Goal: Task Accomplishment & Management: Use online tool/utility

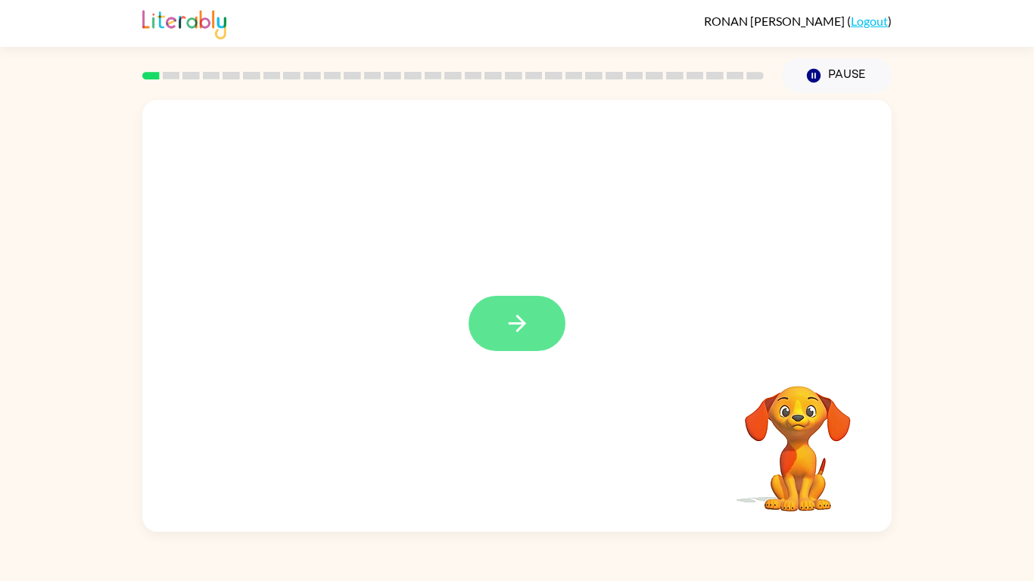
click at [536, 333] on button "button" at bounding box center [516, 323] width 97 height 55
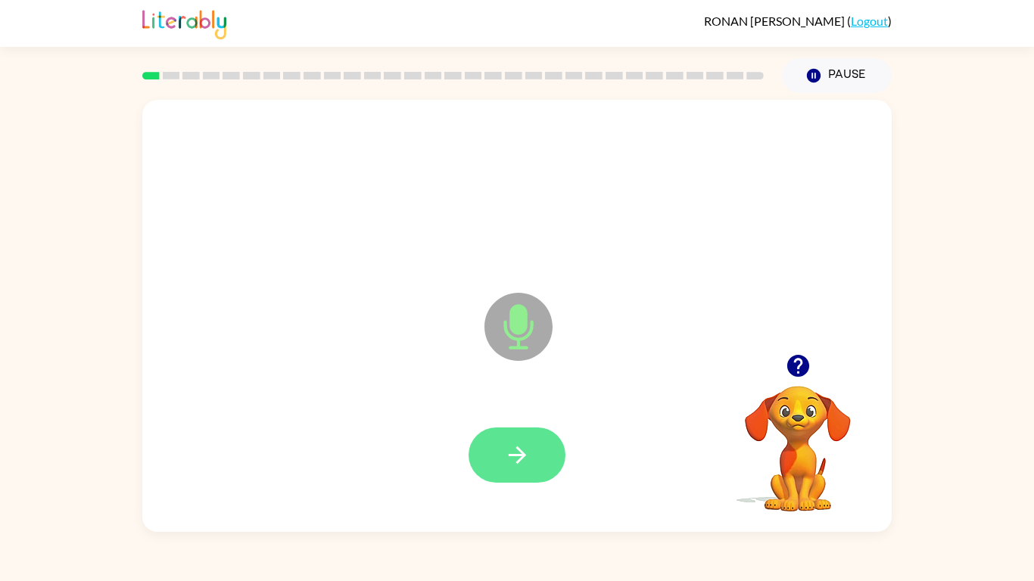
click at [533, 441] on button "button" at bounding box center [516, 455] width 97 height 55
click at [549, 446] on button "button" at bounding box center [516, 455] width 97 height 55
click at [531, 453] on button "button" at bounding box center [516, 455] width 97 height 55
click at [524, 437] on button "button" at bounding box center [516, 455] width 97 height 55
click at [506, 338] on icon at bounding box center [518, 327] width 68 height 68
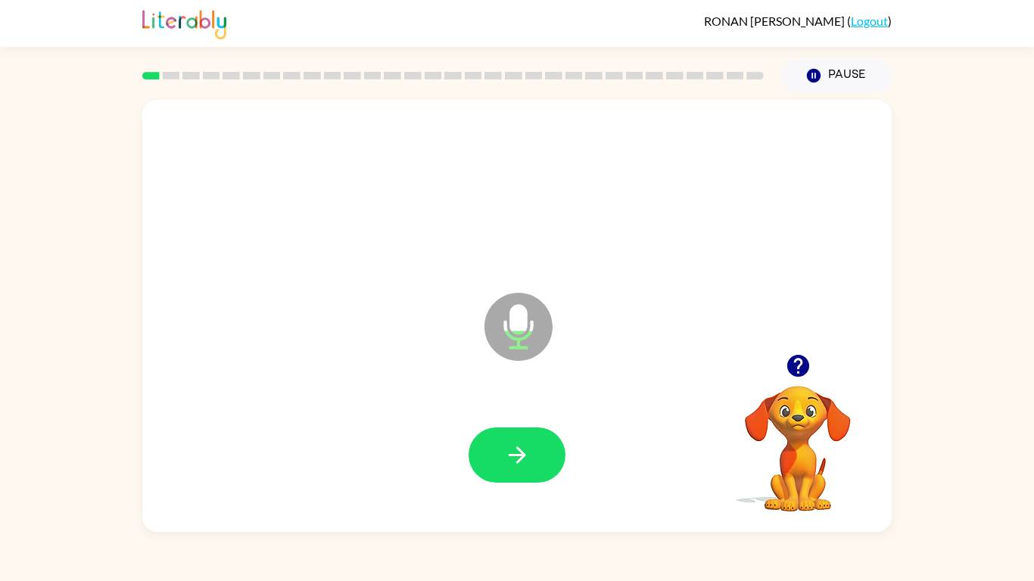
click at [520, 344] on icon "Microphone The Microphone is here when it is your turn to talk" at bounding box center [594, 346] width 227 height 114
click at [512, 344] on icon at bounding box center [518, 327] width 68 height 68
click at [517, 341] on icon "Microphone The Microphone is here when it is your turn to talk" at bounding box center [594, 346] width 227 height 114
click at [508, 347] on icon at bounding box center [518, 327] width 68 height 68
click at [520, 334] on icon "Microphone The Microphone is here when it is your turn to talk" at bounding box center [594, 346] width 227 height 114
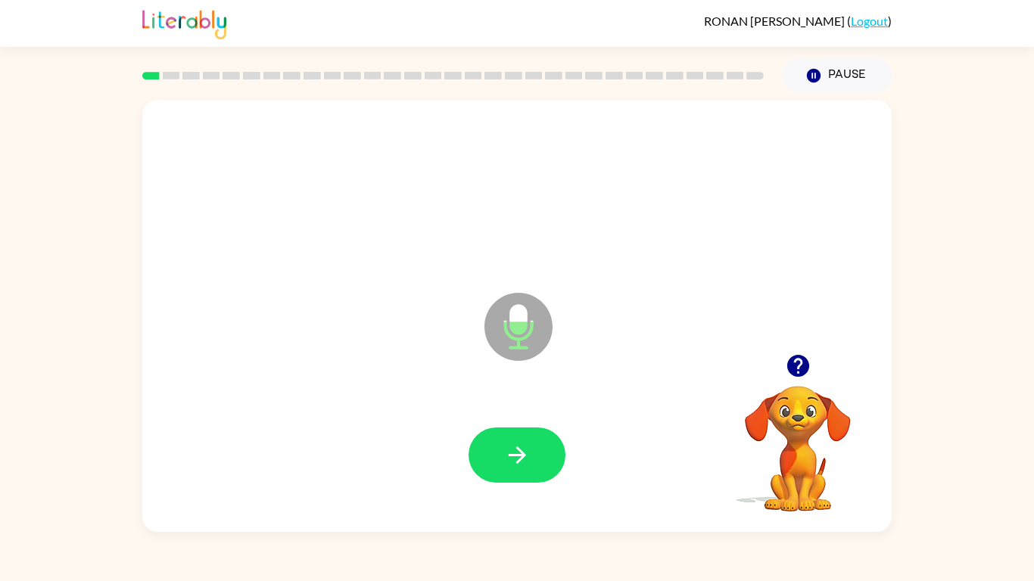
click at [523, 334] on icon at bounding box center [518, 327] width 68 height 68
click at [534, 334] on icon at bounding box center [518, 327] width 68 height 68
click at [539, 335] on icon at bounding box center [518, 327] width 68 height 68
click at [554, 325] on icon "Microphone The Microphone is here when it is your turn to talk" at bounding box center [594, 346] width 227 height 114
click at [541, 354] on icon "Microphone The Microphone is here when it is your turn to talk" at bounding box center [594, 346] width 227 height 114
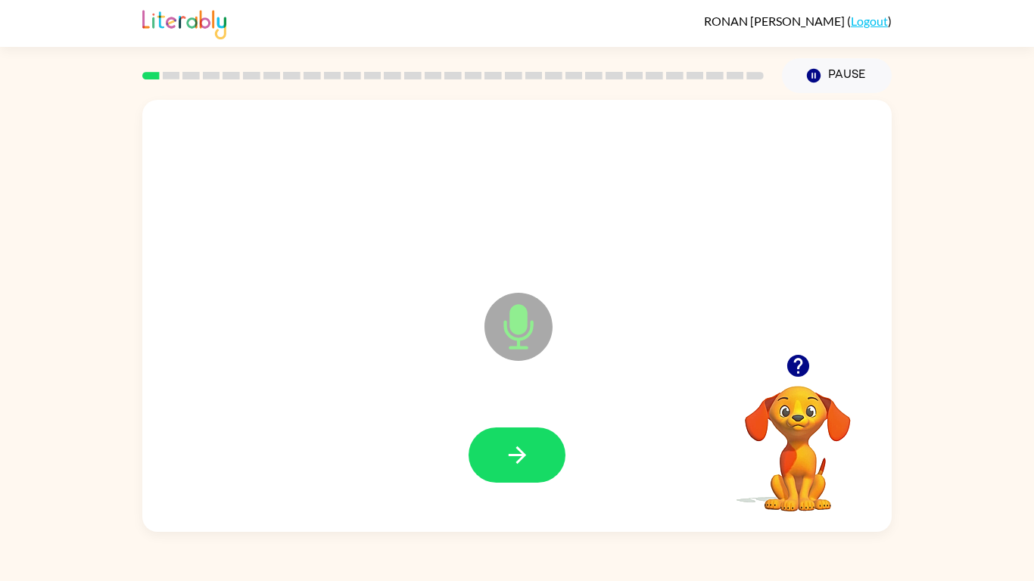
click at [529, 340] on icon at bounding box center [518, 327] width 68 height 68
click at [524, 300] on icon at bounding box center [518, 327] width 68 height 68
click at [515, 324] on icon "Microphone The Microphone is here when it is your turn to talk" at bounding box center [594, 346] width 227 height 114
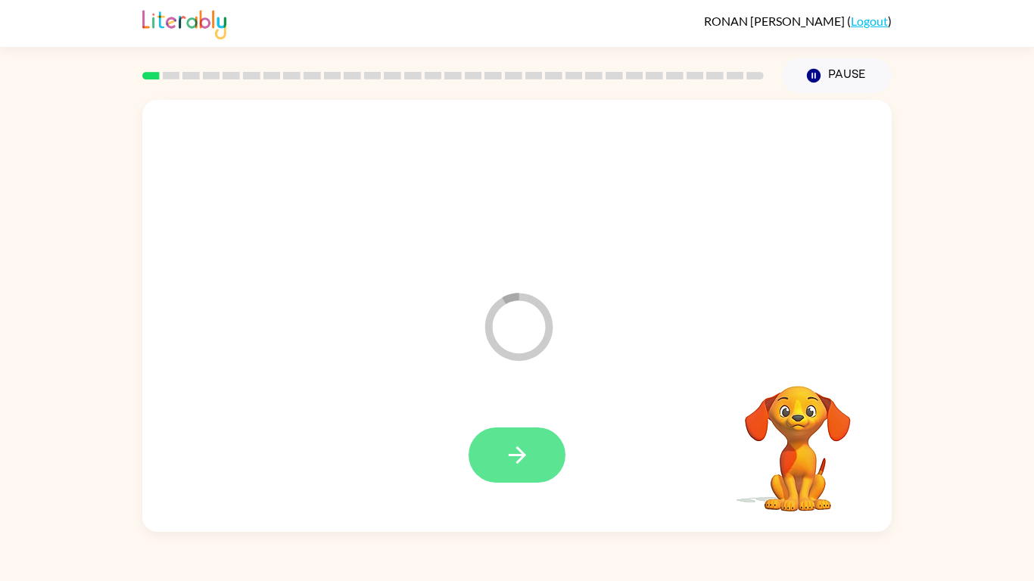
click at [549, 453] on button "button" at bounding box center [516, 455] width 97 height 55
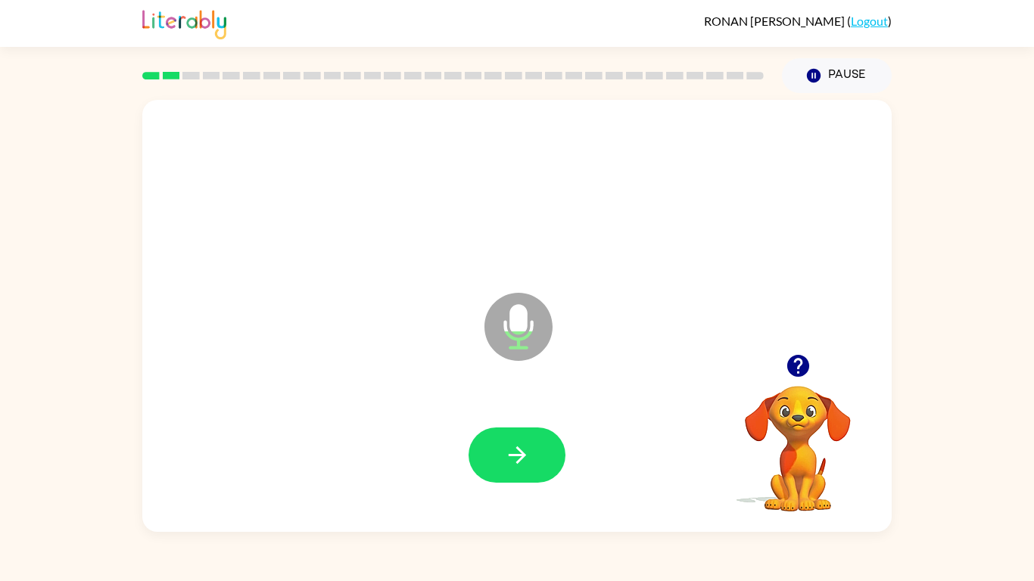
click at [765, 377] on div at bounding box center [797, 366] width 151 height 39
click at [809, 348] on div at bounding box center [797, 366] width 151 height 39
click at [789, 376] on icon "button" at bounding box center [798, 366] width 26 height 26
click at [518, 453] on icon "button" at bounding box center [517, 455] width 26 height 26
click at [512, 453] on button "button" at bounding box center [516, 455] width 97 height 55
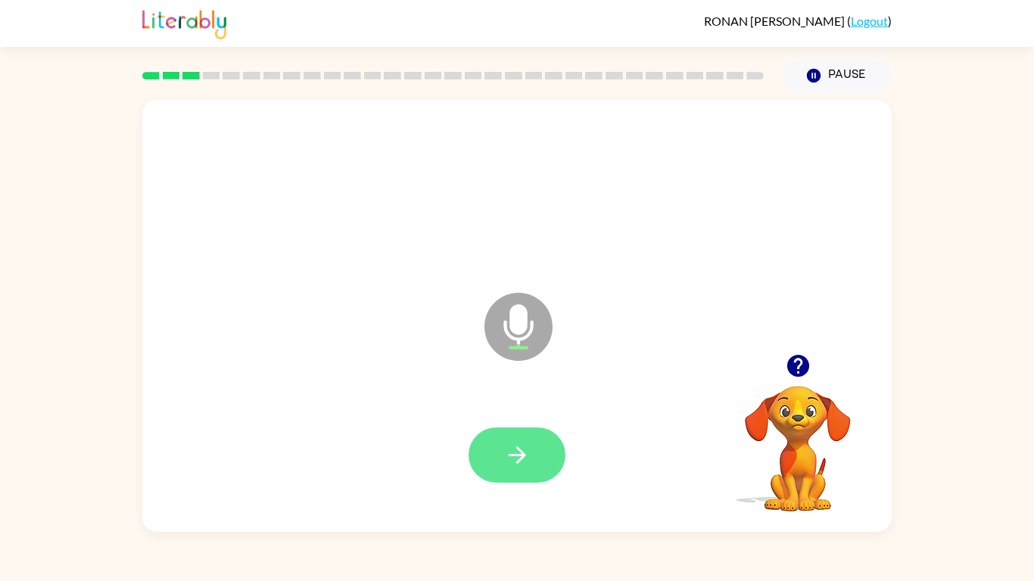
click at [504, 446] on icon "button" at bounding box center [517, 455] width 26 height 26
click at [521, 453] on icon "button" at bounding box center [517, 455] width 26 height 26
click at [533, 440] on button "button" at bounding box center [516, 455] width 97 height 55
click at [548, 444] on button "button" at bounding box center [516, 455] width 97 height 55
click at [526, 453] on icon "button" at bounding box center [517, 455] width 26 height 26
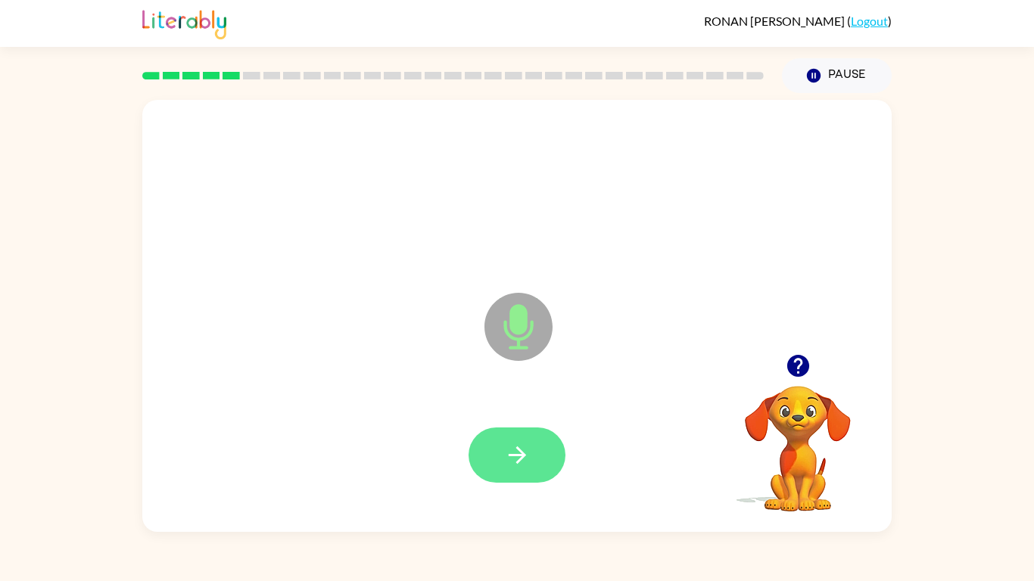
click at [524, 449] on icon "button" at bounding box center [517, 455] width 26 height 26
click at [502, 453] on button "button" at bounding box center [516, 455] width 97 height 55
click at [518, 453] on icon "button" at bounding box center [517, 455] width 26 height 26
click at [539, 453] on button "button" at bounding box center [516, 455] width 97 height 55
click at [533, 432] on button "button" at bounding box center [516, 455] width 97 height 55
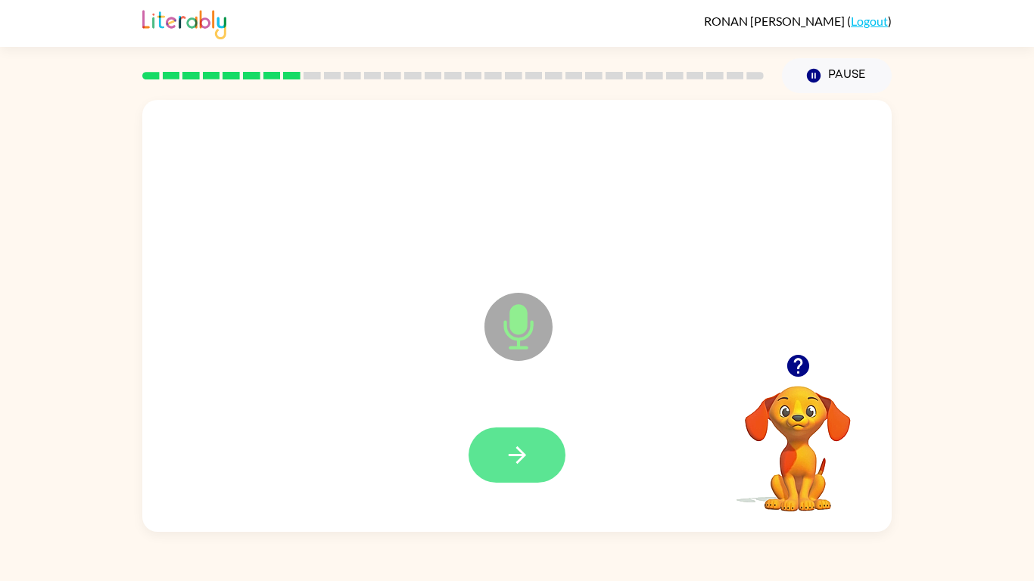
click at [525, 449] on icon "button" at bounding box center [517, 455] width 26 height 26
click at [521, 442] on icon "button" at bounding box center [517, 455] width 26 height 26
click at [525, 453] on icon "button" at bounding box center [517, 455] width 26 height 26
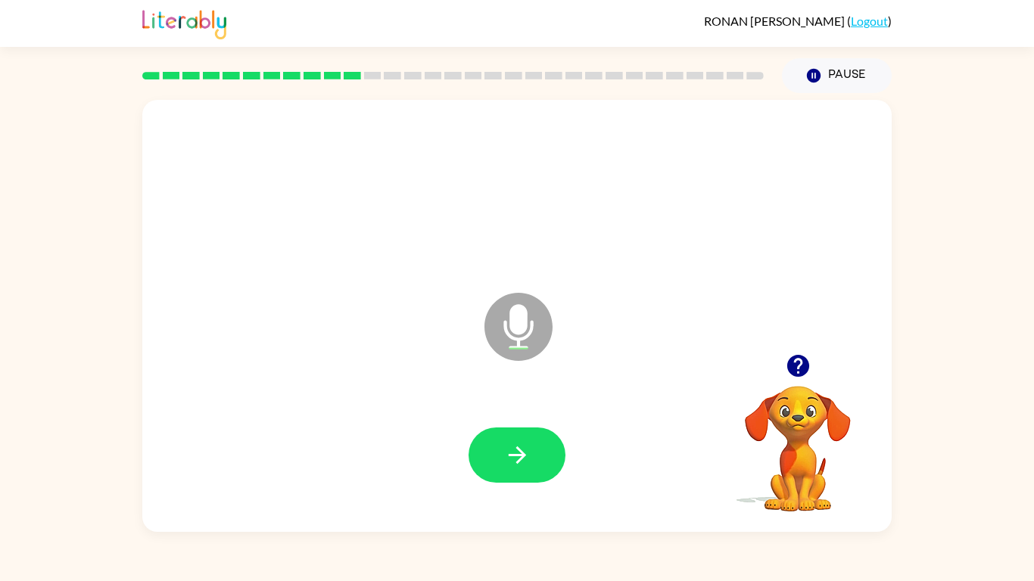
click at [800, 406] on video "Your browser must support playing .mp4 files to use Literably. Please try using…" at bounding box center [797, 437] width 151 height 151
click at [786, 372] on icon "button" at bounding box center [798, 366] width 26 height 26
click at [508, 453] on icon "button" at bounding box center [517, 455] width 26 height 26
click at [807, 368] on icon "button" at bounding box center [797, 366] width 22 height 22
click at [544, 453] on button "button" at bounding box center [516, 455] width 97 height 55
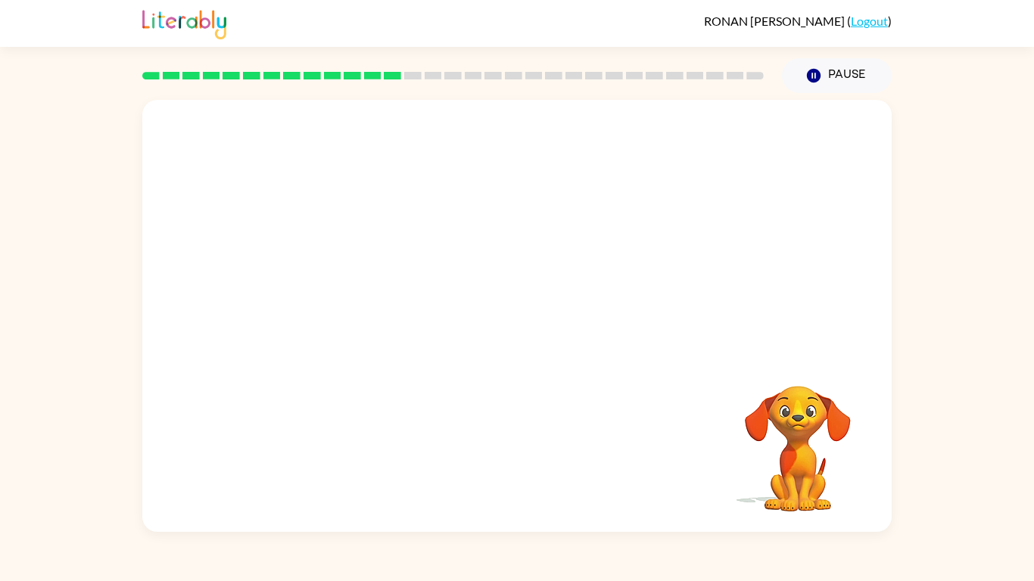
click at [810, 400] on video "Your browser must support playing .mp4 files to use Literably. Please try using…" at bounding box center [797, 437] width 151 height 151
click at [820, 392] on video "Your browser must support playing .mp4 files to use Literably. Please try using…" at bounding box center [797, 437] width 151 height 151
click at [813, 412] on video "Your browser must support playing .mp4 files to use Literably. Please try using…" at bounding box center [797, 437] width 151 height 151
click at [841, 410] on video "Your browser must support playing .mp4 files to use Literably. Please try using…" at bounding box center [797, 437] width 151 height 151
click at [807, 393] on video "Your browser must support playing .mp4 files to use Literably. Please try using…" at bounding box center [797, 437] width 151 height 151
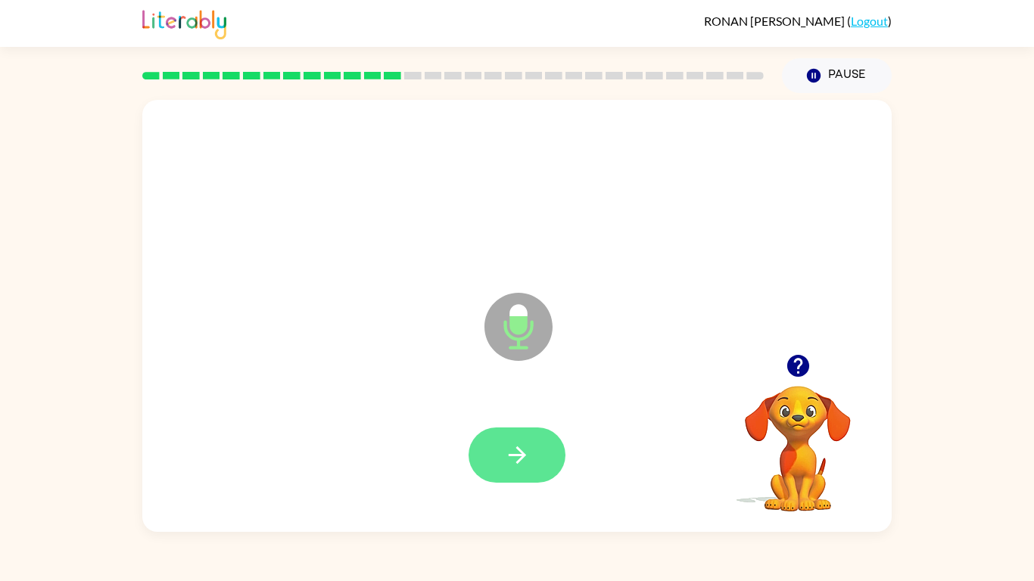
click at [522, 453] on icon "button" at bounding box center [516, 454] width 17 height 17
click at [518, 446] on icon "button" at bounding box center [517, 455] width 26 height 26
click at [538, 453] on button "button" at bounding box center [516, 455] width 97 height 55
click at [523, 449] on icon "button" at bounding box center [517, 455] width 26 height 26
click at [515, 449] on icon "button" at bounding box center [517, 455] width 26 height 26
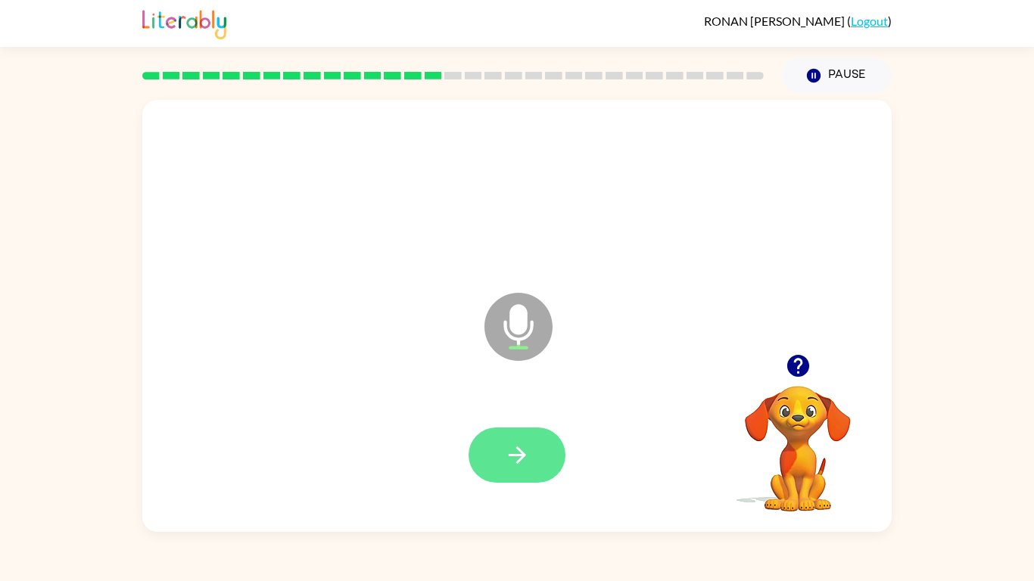
click at [519, 442] on icon "button" at bounding box center [517, 455] width 26 height 26
click at [533, 453] on button "button" at bounding box center [516, 455] width 97 height 55
click at [508, 453] on icon "button" at bounding box center [517, 455] width 26 height 26
click at [539, 442] on button "button" at bounding box center [516, 455] width 97 height 55
click at [504, 453] on icon "button" at bounding box center [517, 455] width 26 height 26
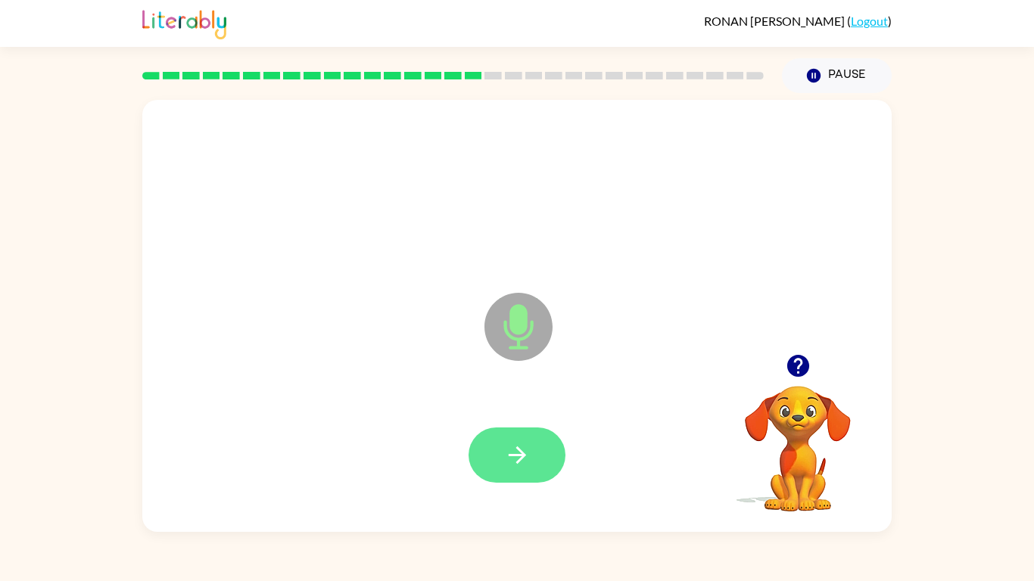
click at [541, 443] on button "button" at bounding box center [516, 455] width 97 height 55
click at [528, 447] on icon "button" at bounding box center [517, 455] width 26 height 26
click at [512, 453] on button "button" at bounding box center [516, 455] width 97 height 55
click at [512, 435] on button "button" at bounding box center [516, 455] width 97 height 55
click at [525, 453] on icon "button" at bounding box center [517, 455] width 26 height 26
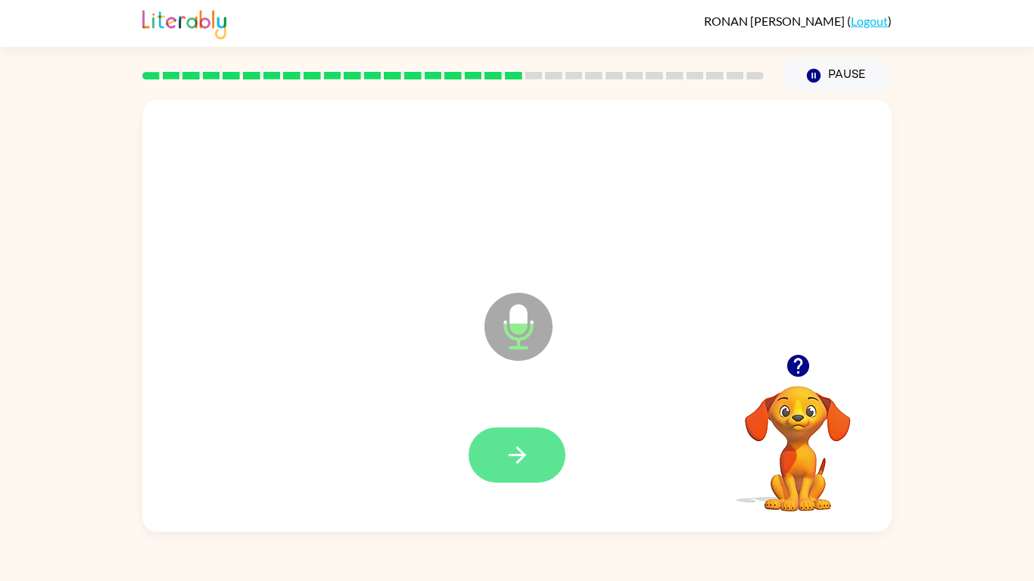
click at [530, 438] on button "button" at bounding box center [516, 455] width 97 height 55
click at [530, 453] on button "button" at bounding box center [516, 455] width 97 height 55
click at [515, 446] on icon "button" at bounding box center [517, 455] width 26 height 26
click at [506, 436] on button "button" at bounding box center [516, 455] width 97 height 55
click at [512, 447] on icon "button" at bounding box center [517, 455] width 26 height 26
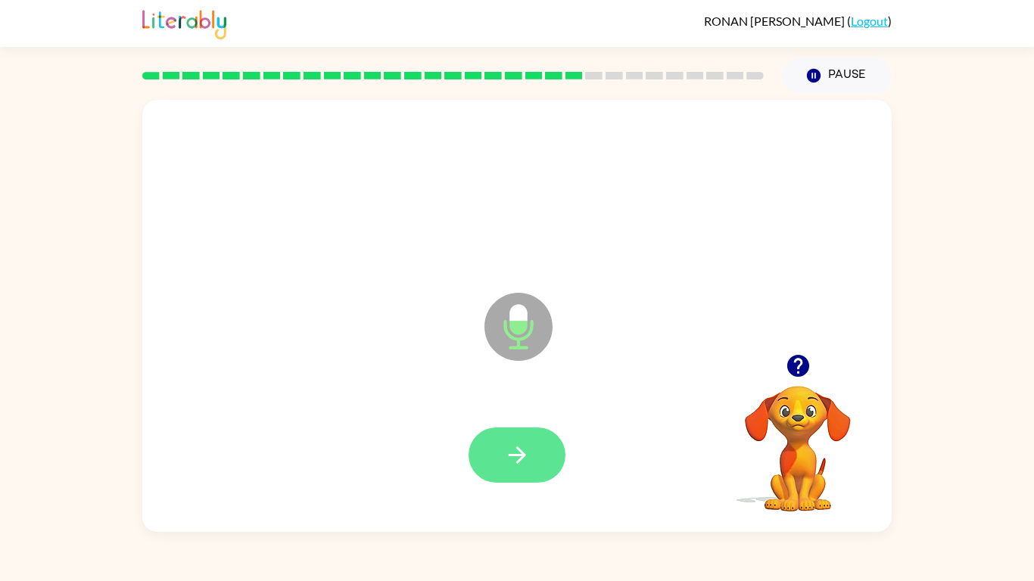
click at [524, 447] on icon "button" at bounding box center [517, 455] width 26 height 26
click at [511, 449] on icon "button" at bounding box center [517, 455] width 26 height 26
click at [812, 364] on button "button" at bounding box center [798, 366] width 39 height 39
click at [527, 453] on icon "button" at bounding box center [517, 455] width 26 height 26
click at [520, 443] on icon "button" at bounding box center [517, 455] width 26 height 26
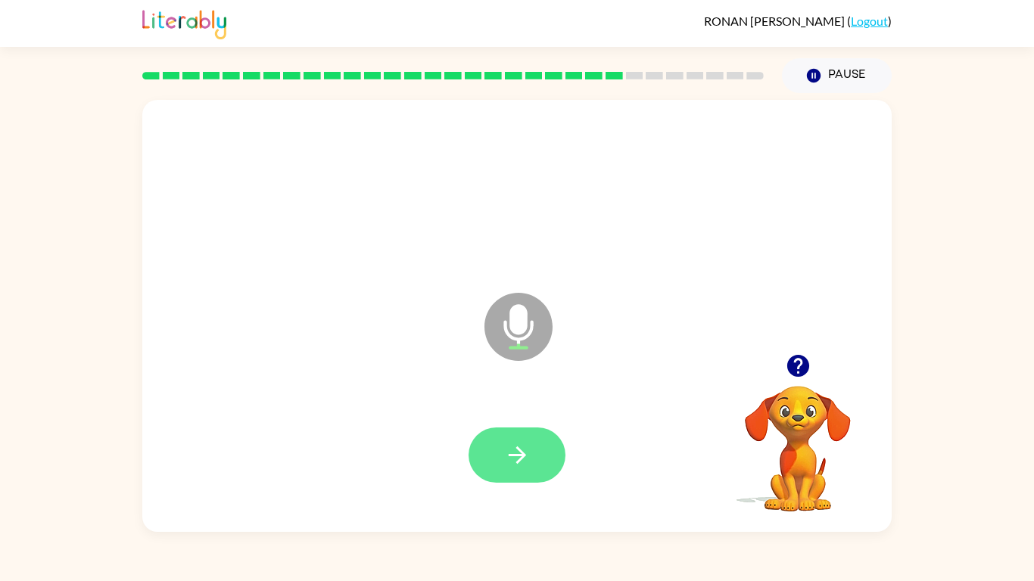
click at [519, 436] on button "button" at bounding box center [516, 455] width 97 height 55
click at [525, 453] on icon "button" at bounding box center [517, 455] width 26 height 26
click at [499, 453] on button "button" at bounding box center [516, 455] width 97 height 55
click at [524, 446] on icon "button" at bounding box center [517, 455] width 26 height 26
click at [515, 453] on icon "button" at bounding box center [517, 455] width 26 height 26
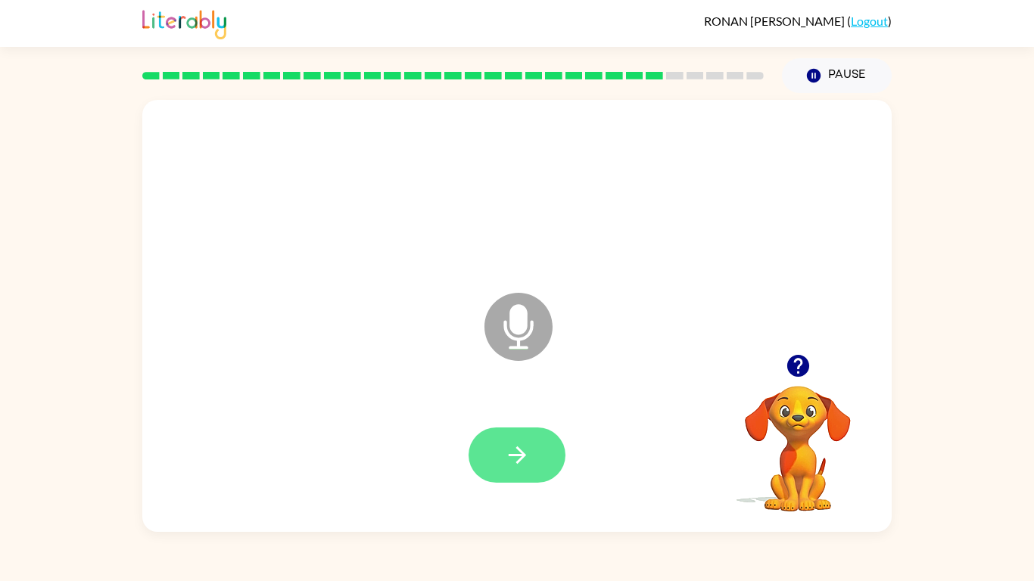
click at [502, 451] on button "button" at bounding box center [516, 455] width 97 height 55
click at [546, 453] on button "button" at bounding box center [516, 455] width 97 height 55
click at [542, 434] on button "button" at bounding box center [516, 455] width 97 height 55
click at [523, 437] on button "button" at bounding box center [516, 455] width 97 height 55
click at [807, 359] on icon "button" at bounding box center [798, 366] width 26 height 26
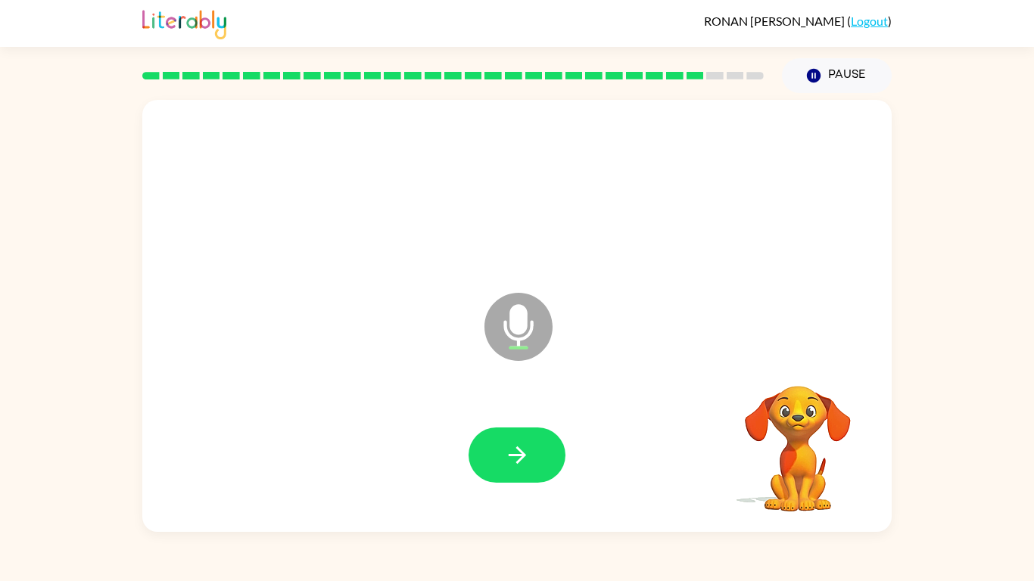
click at [795, 373] on video "Your browser must support playing .mp4 files to use Literably. Please try using…" at bounding box center [797, 437] width 151 height 151
click at [549, 449] on button "button" at bounding box center [516, 455] width 97 height 55
click at [793, 380] on button "button" at bounding box center [798, 366] width 39 height 39
click at [534, 453] on button "button" at bounding box center [516, 455] width 97 height 55
click at [491, 453] on button "button" at bounding box center [516, 455] width 97 height 55
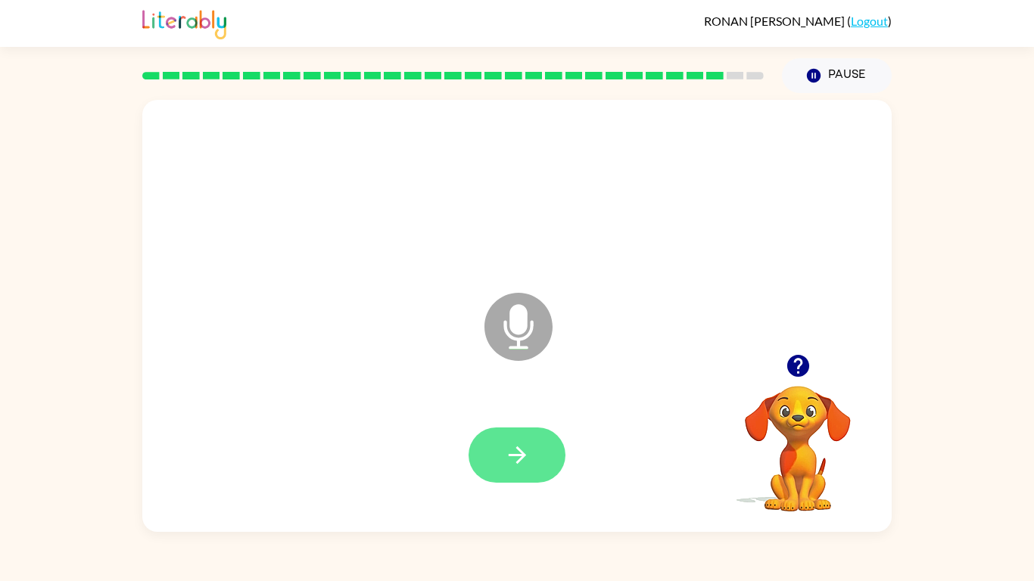
click at [515, 446] on icon "button" at bounding box center [517, 455] width 26 height 26
click at [529, 440] on button "button" at bounding box center [516, 455] width 97 height 55
click at [781, 376] on button "button" at bounding box center [798, 366] width 39 height 39
click at [540, 453] on button "button" at bounding box center [516, 455] width 97 height 55
